Goal: Information Seeking & Learning: Understand process/instructions

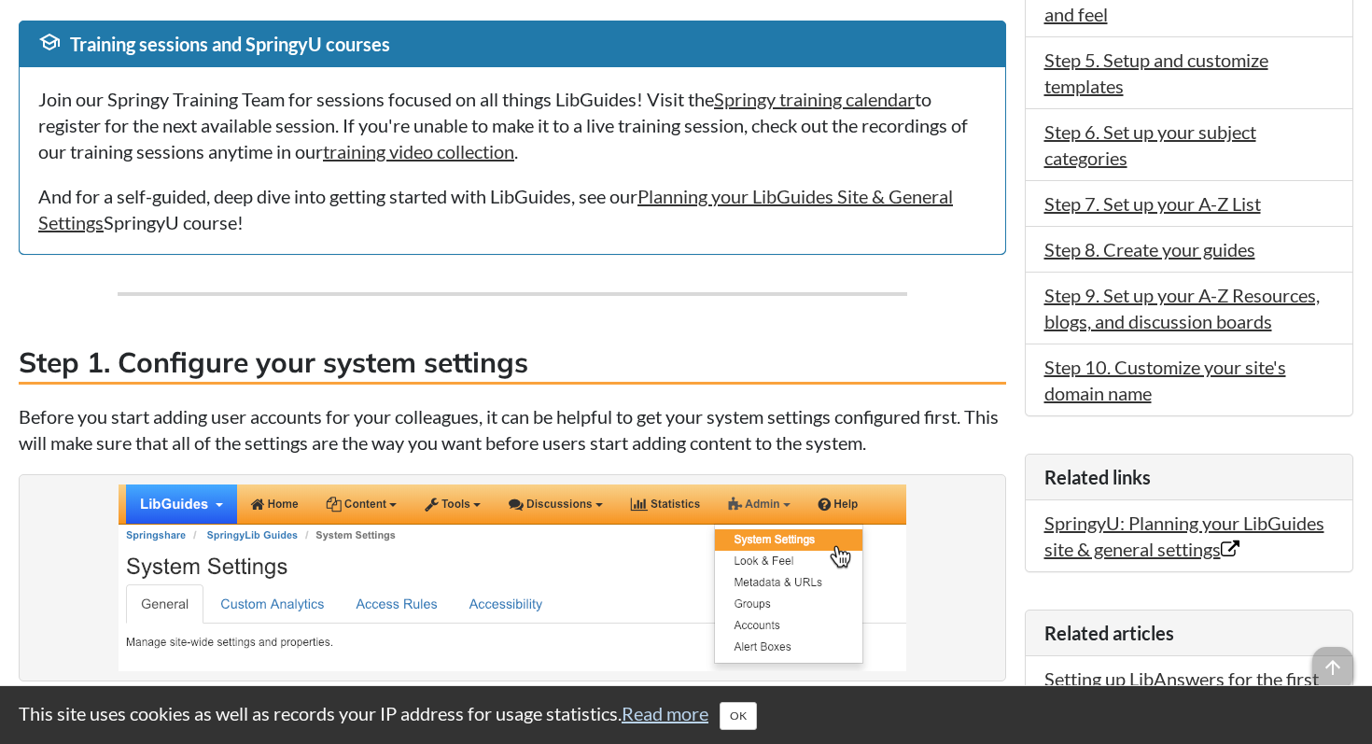
scroll to position [764, 0]
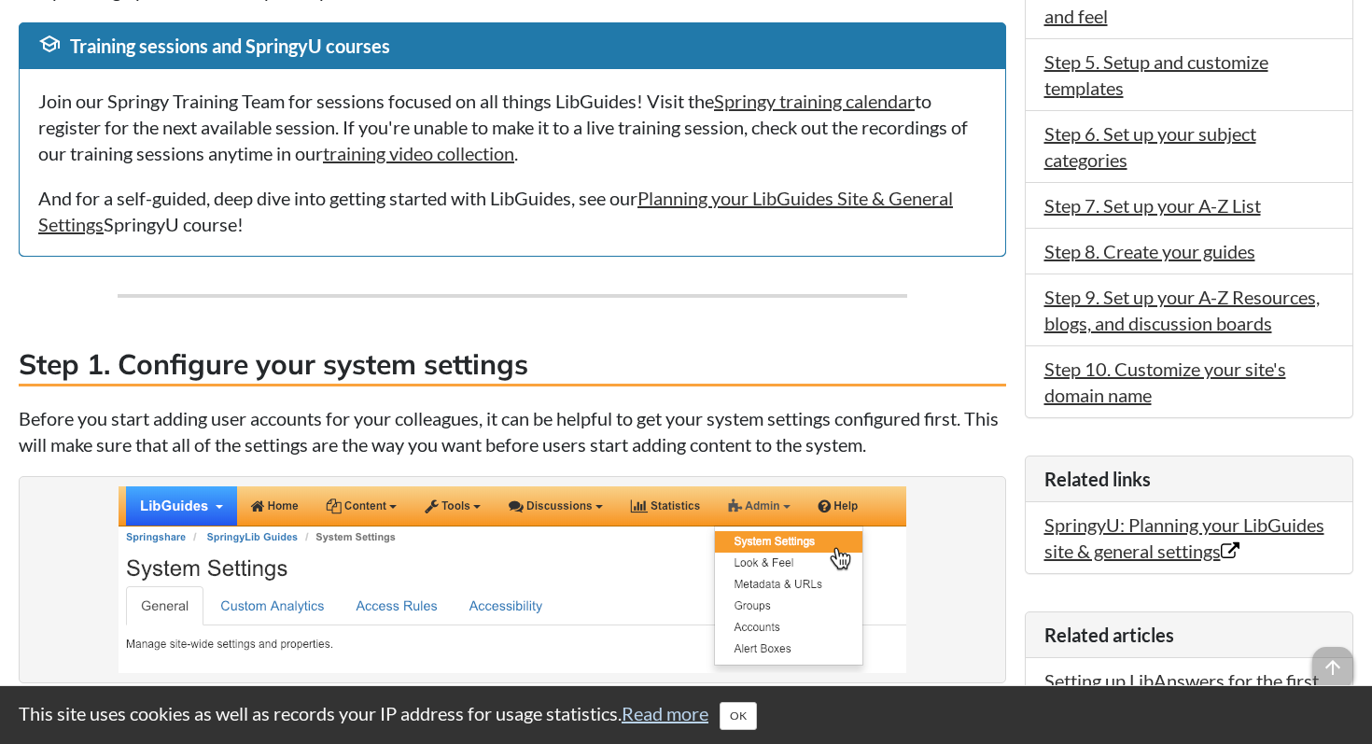
click at [573, 249] on div "Join our Springy Training Team for sessions focused on all things LibGuides! Vi…" at bounding box center [513, 162] width 986 height 187
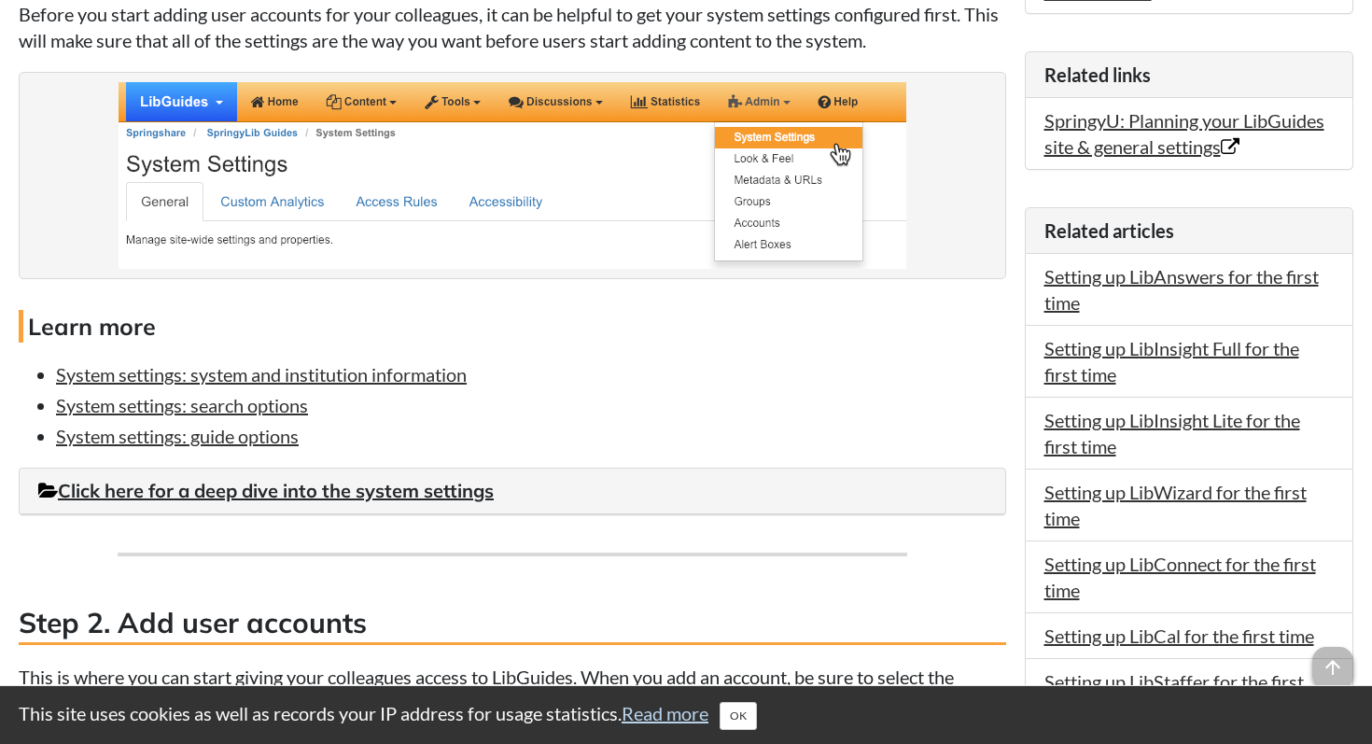
scroll to position [1175, 0]
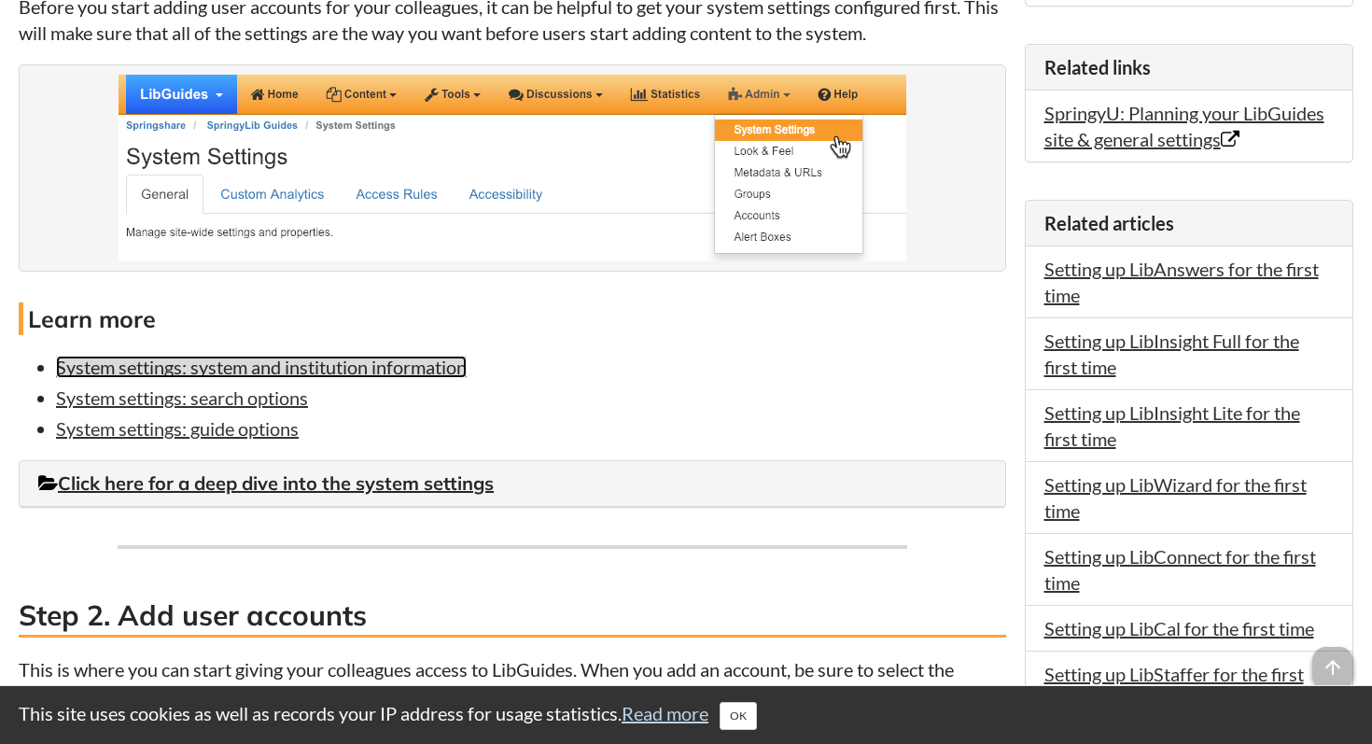
click at [285, 369] on link "System settings: system and institution information" at bounding box center [261, 367] width 411 height 22
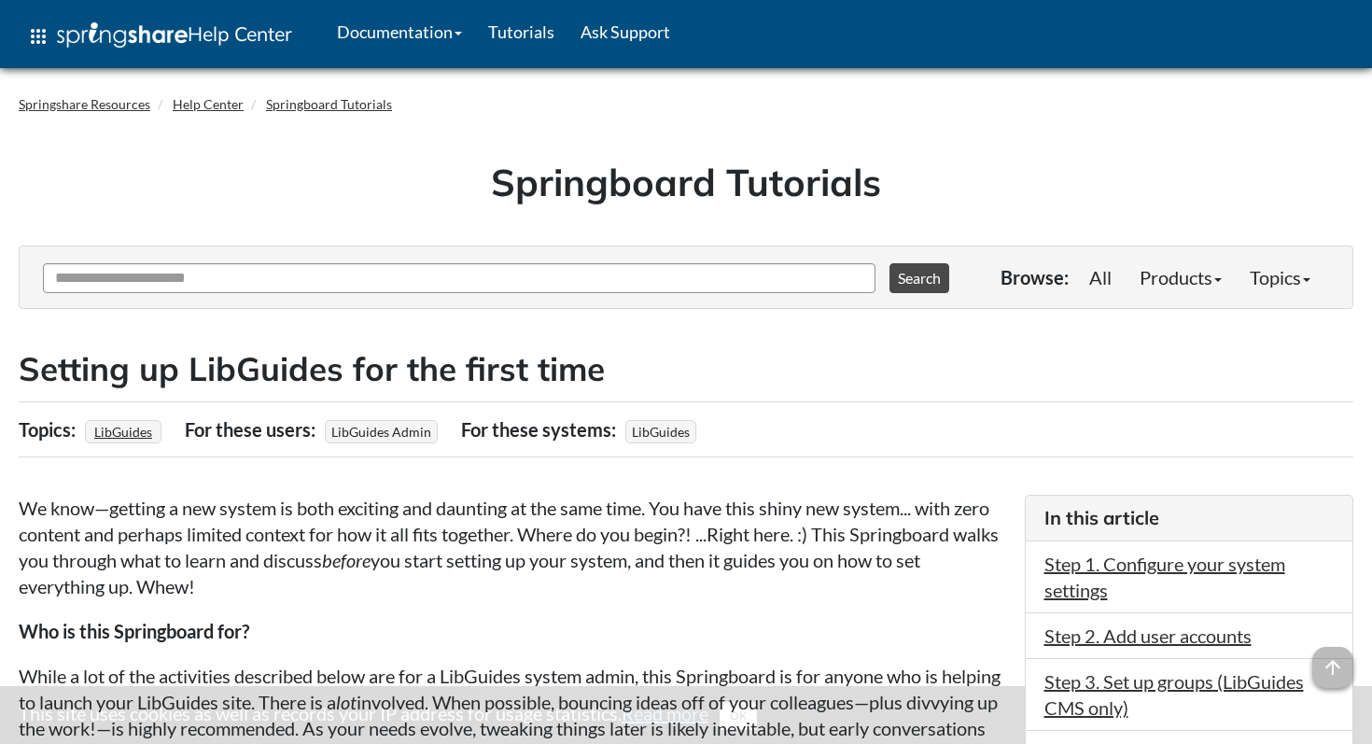
scroll to position [1175, 0]
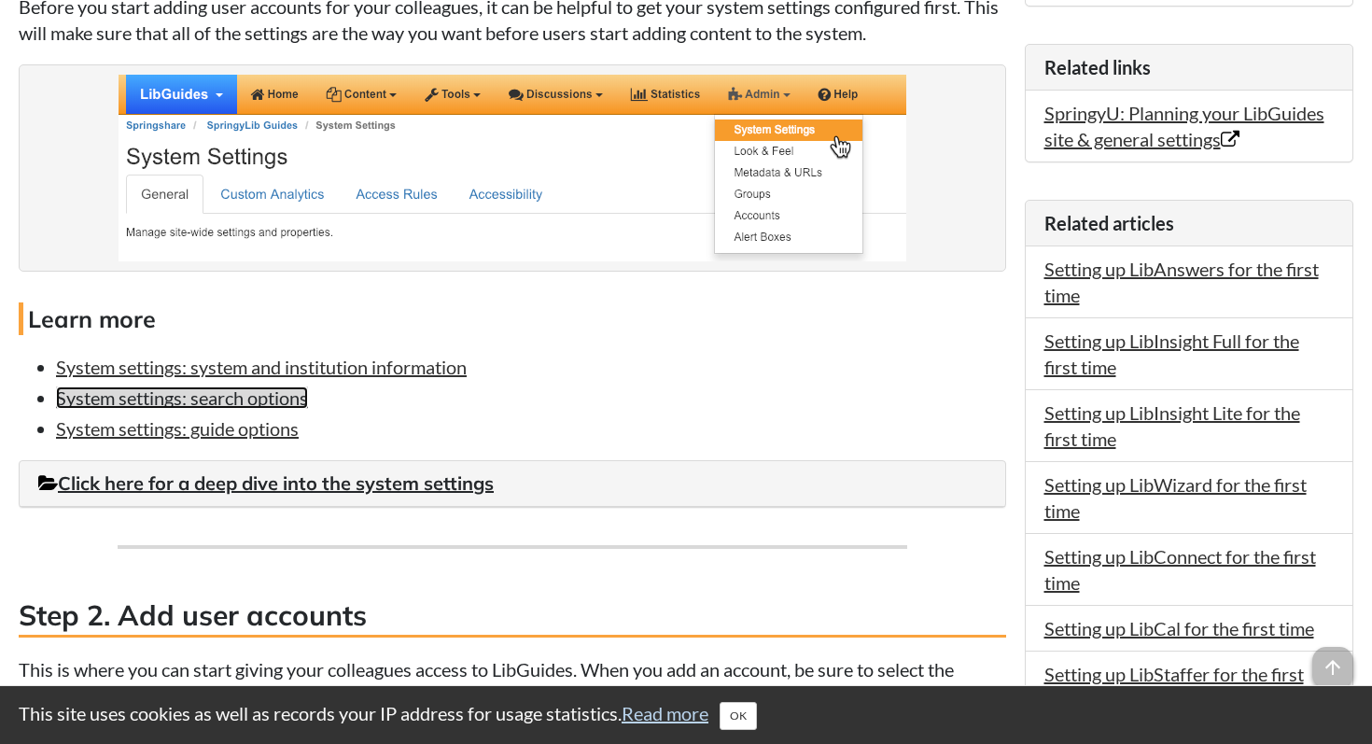
click at [243, 403] on link "System settings: search options" at bounding box center [182, 398] width 252 height 22
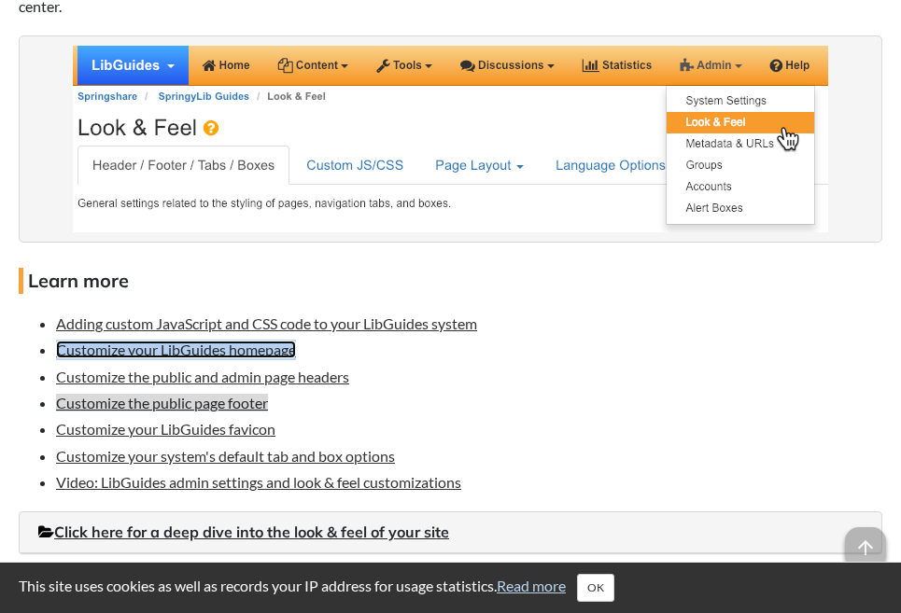
scroll to position [3582, 0]
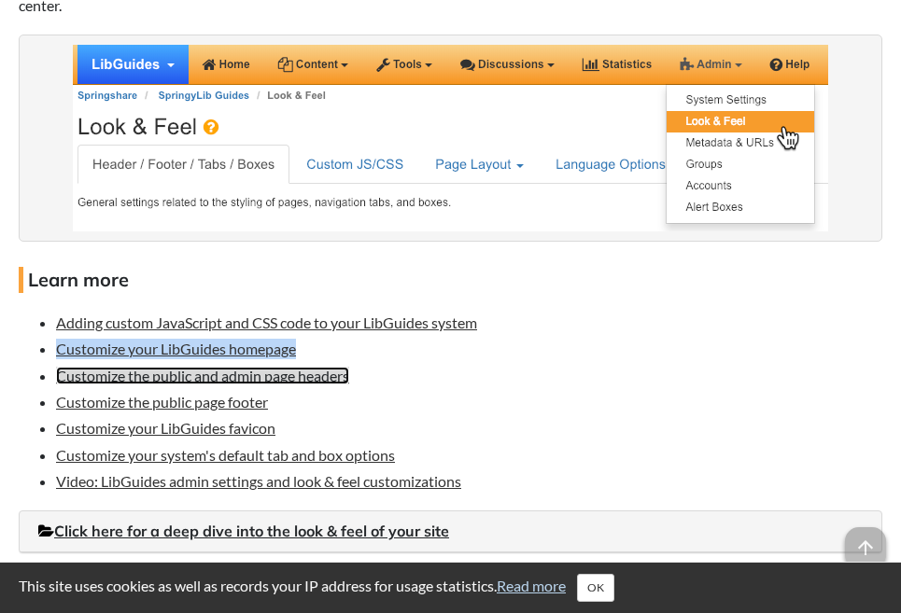
click at [215, 385] on link "Customize the public and admin page headers" at bounding box center [202, 376] width 293 height 18
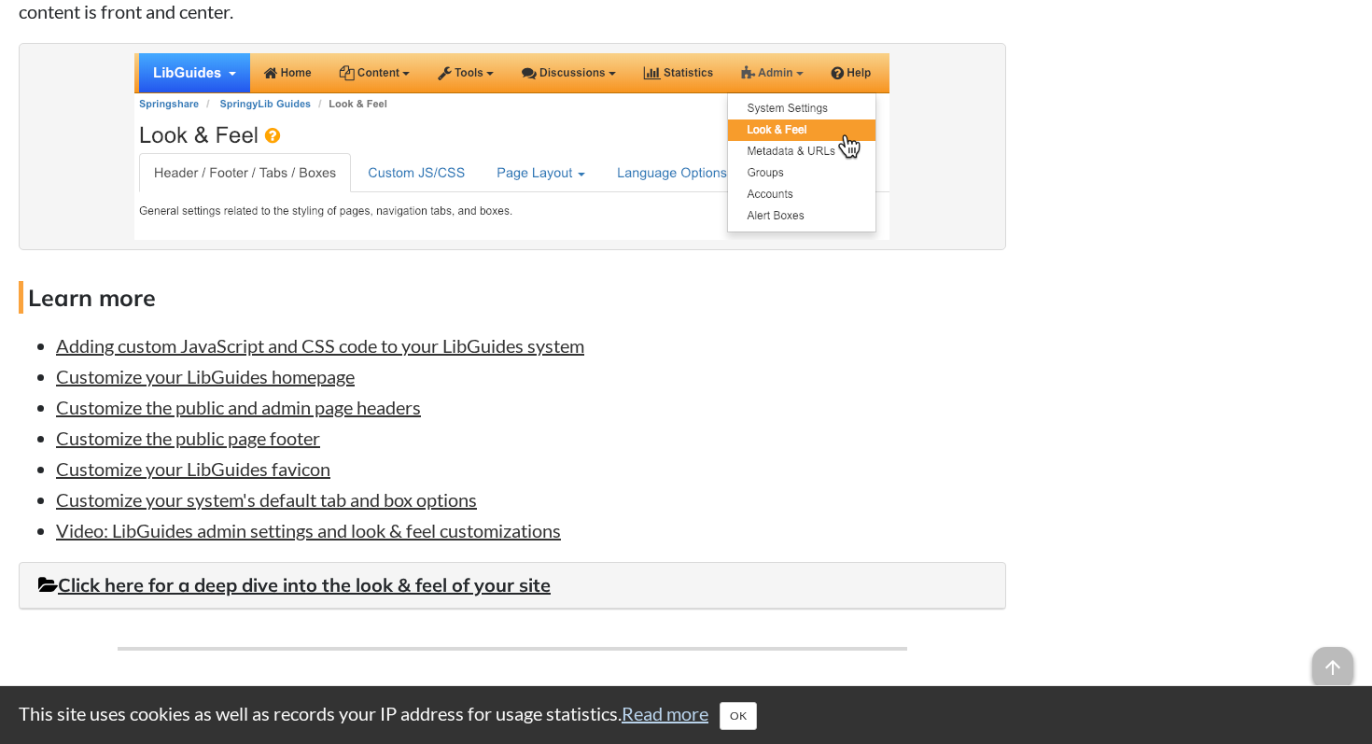
scroll to position [3521, 0]
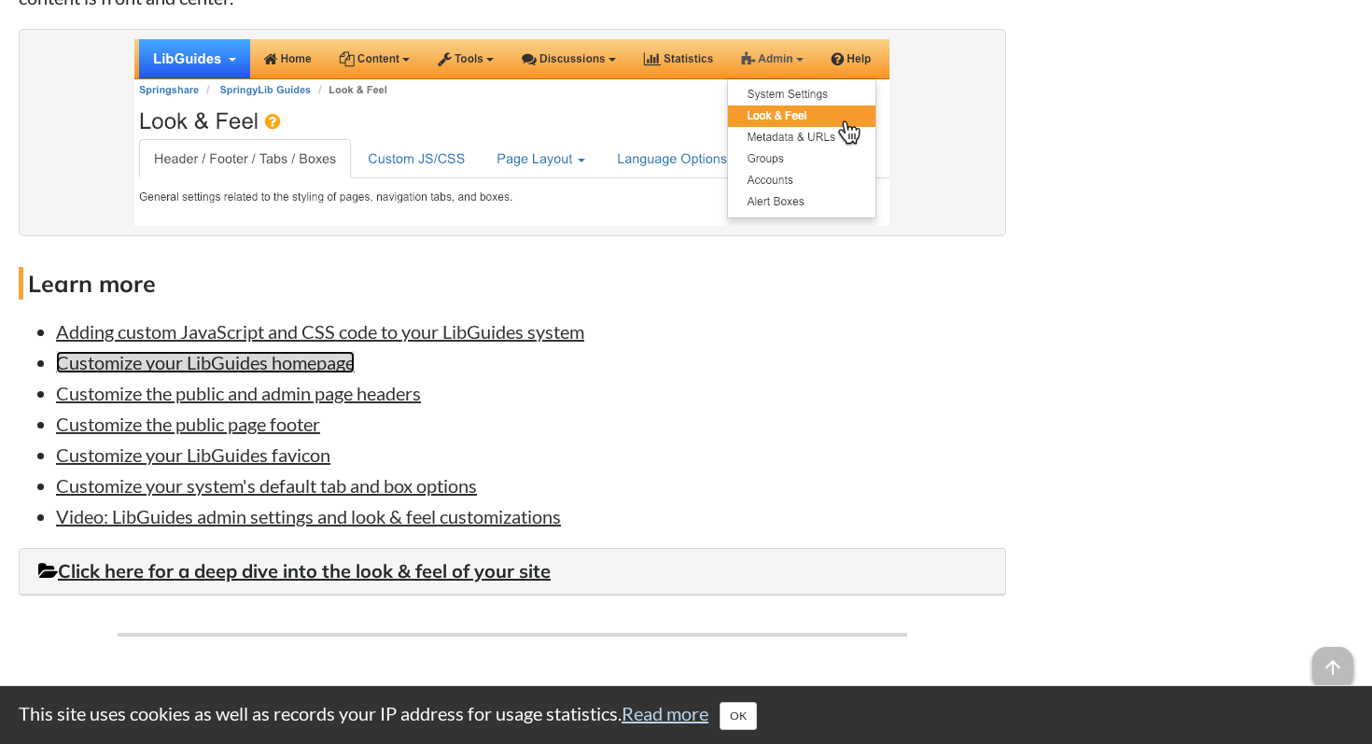
click at [322, 362] on link "Customize your LibGuides homepage" at bounding box center [205, 362] width 299 height 22
